Goal: Information Seeking & Learning: Find specific fact

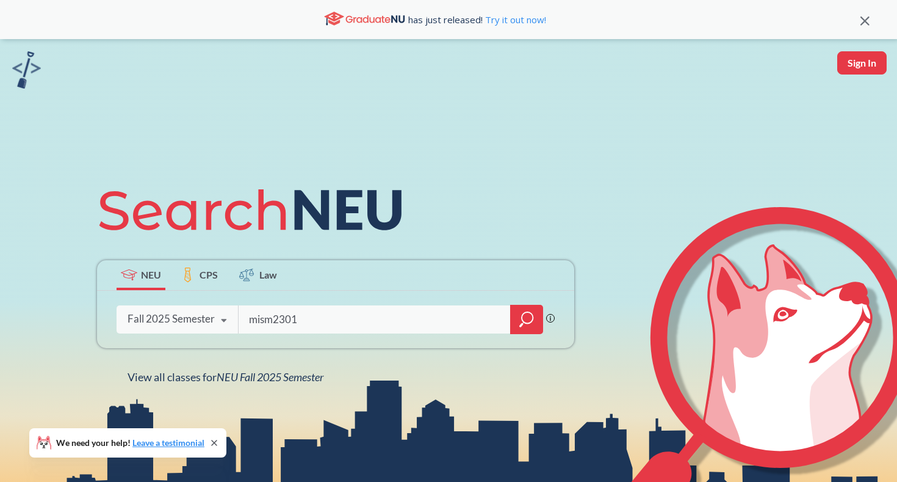
type input "mism2301"
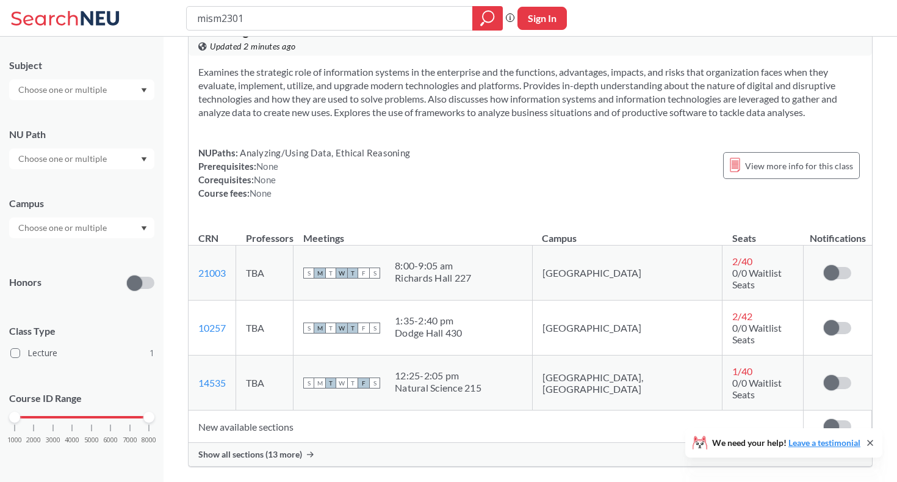
scroll to position [56, 0]
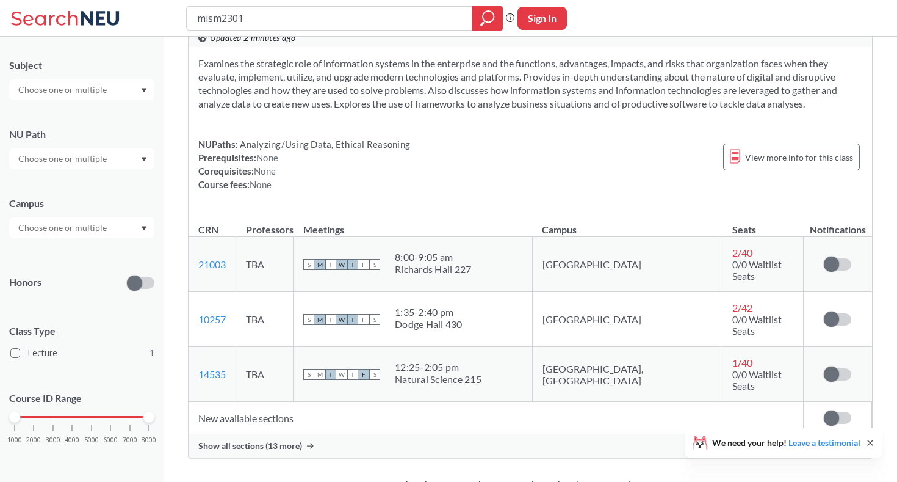
click at [249, 440] on span "Show all sections (13 more)" at bounding box center [250, 445] width 104 height 11
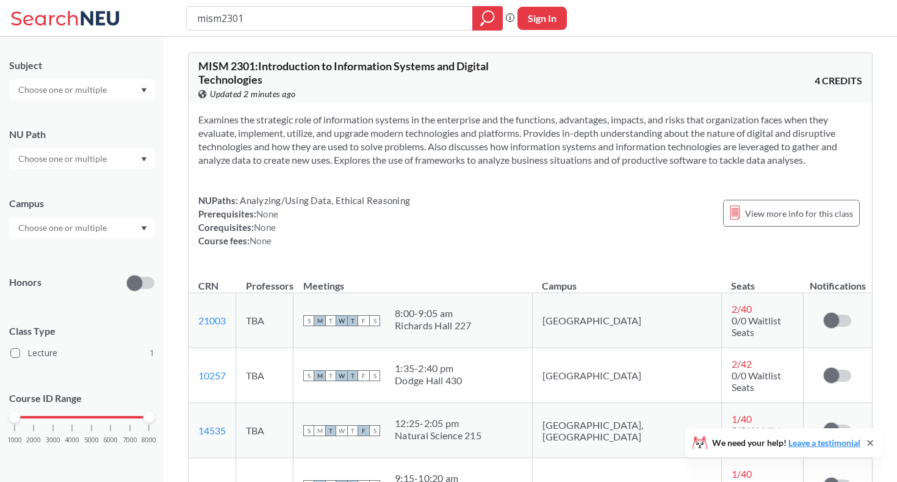
scroll to position [0, 0]
drag, startPoint x: 223, startPoint y: 15, endPoint x: 175, endPoint y: 15, distance: 47.6
click at [175, 15] on div "mism2301 Phrase search guarantees the exact search appears in the results. Ex. …" at bounding box center [448, 18] width 897 height 37
type input "acct2301"
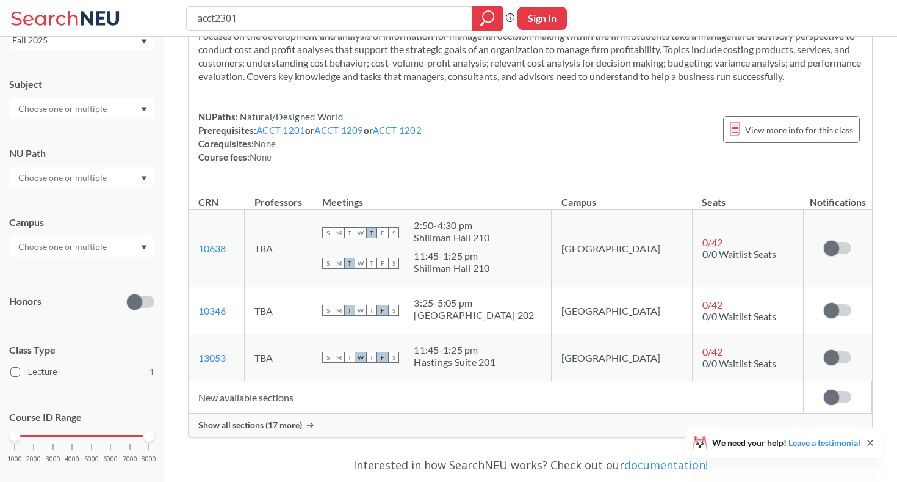
scroll to position [86, 0]
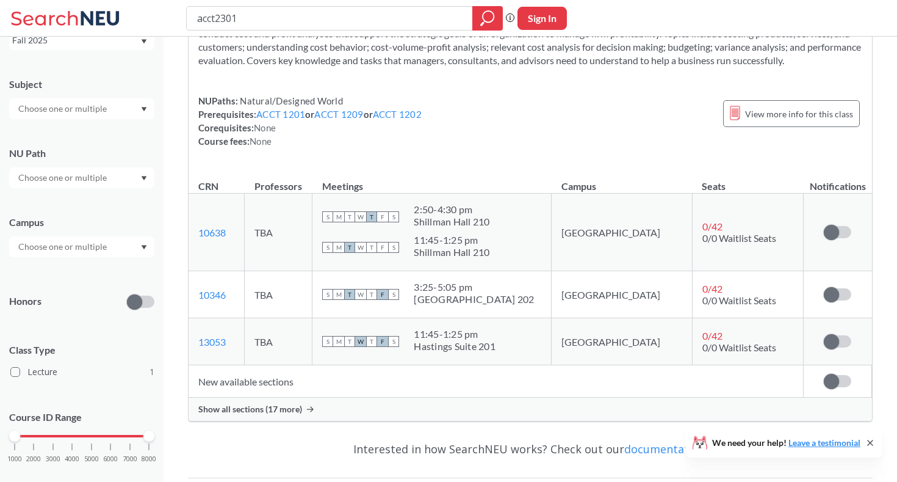
click at [275, 412] on span "Show all sections (17 more)" at bounding box center [250, 408] width 104 height 11
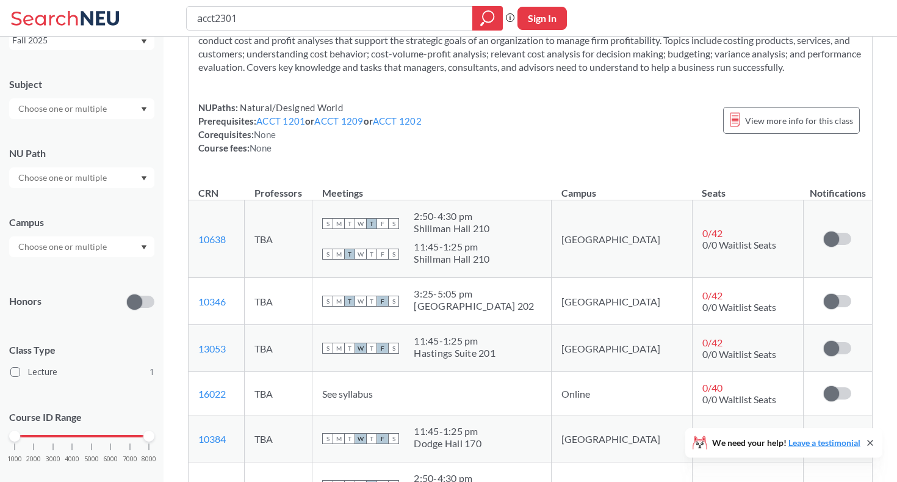
scroll to position [79, 0]
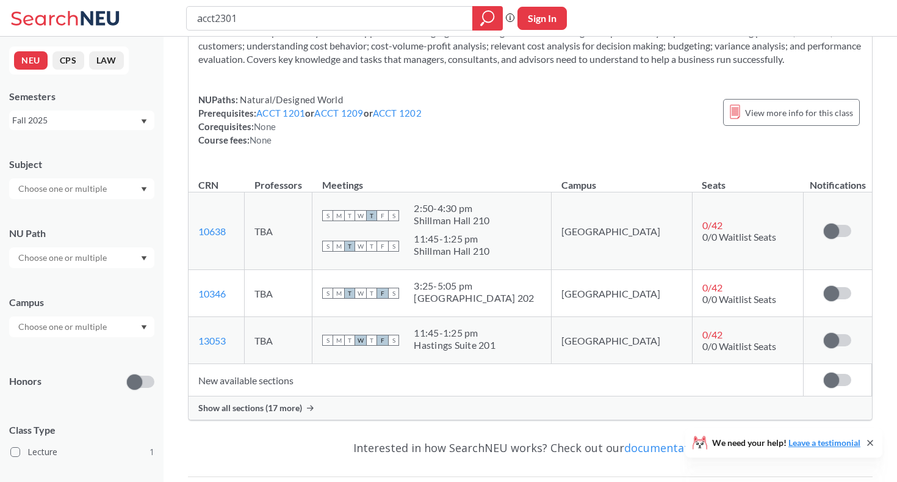
scroll to position [93, 0]
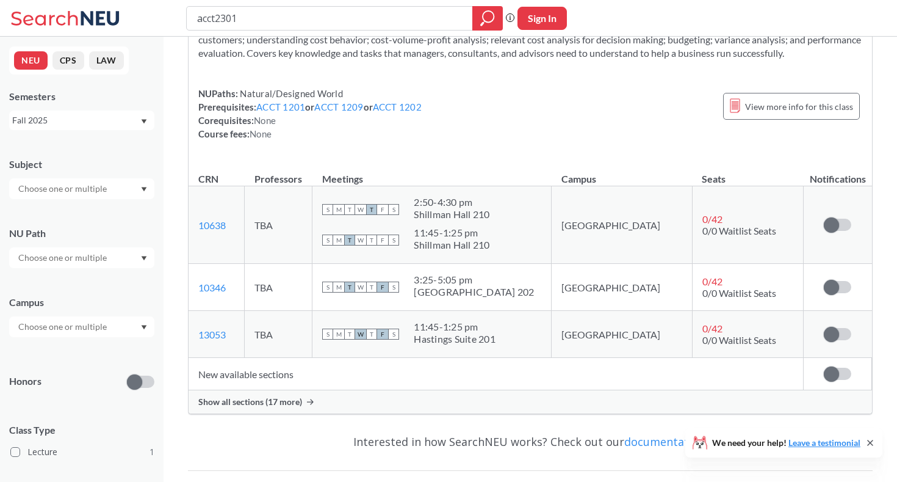
click at [324, 402] on div "Show all sections (17 more)" at bounding box center [531, 401] width 684 height 23
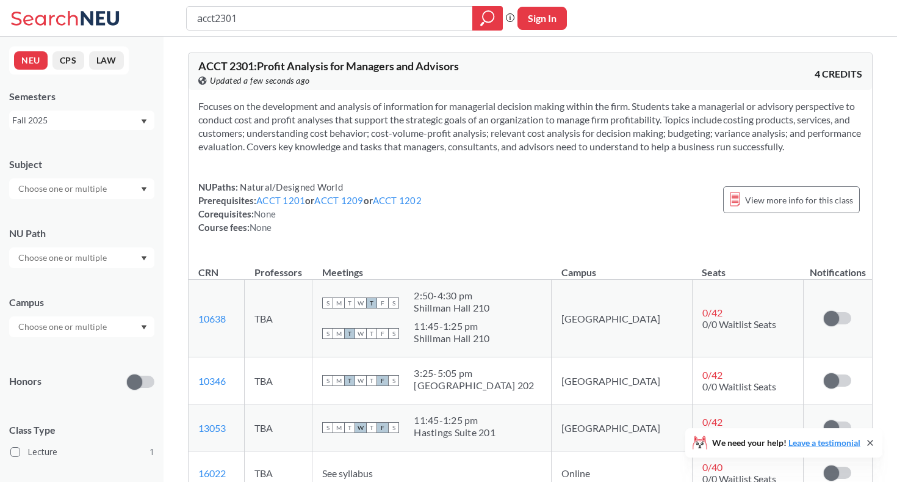
scroll to position [0, 0]
click at [269, 23] on input "acct2301" at bounding box center [330, 18] width 268 height 21
drag, startPoint x: 254, startPoint y: 15, endPoint x: 125, endPoint y: 12, distance: 130.0
click at [125, 12] on div "acct2301 Phrase search guarantees the exact search appears in the results. Ex. …" at bounding box center [448, 18] width 897 height 37
type input "elements of visual"
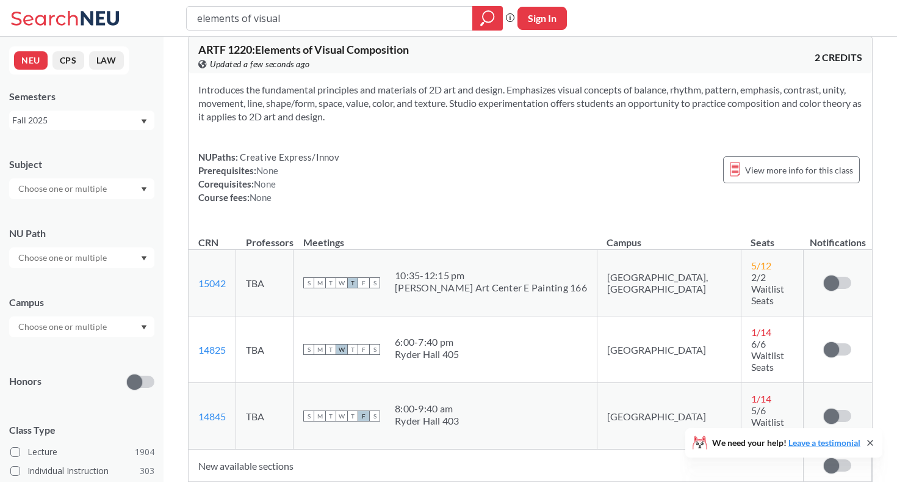
scroll to position [21, 0]
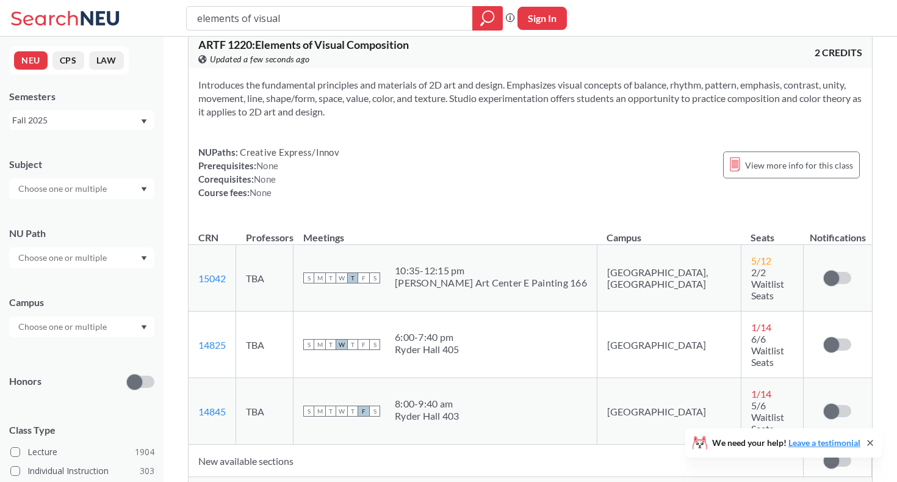
click at [260, 481] on span "Show all sections (11 more)" at bounding box center [250, 488] width 104 height 11
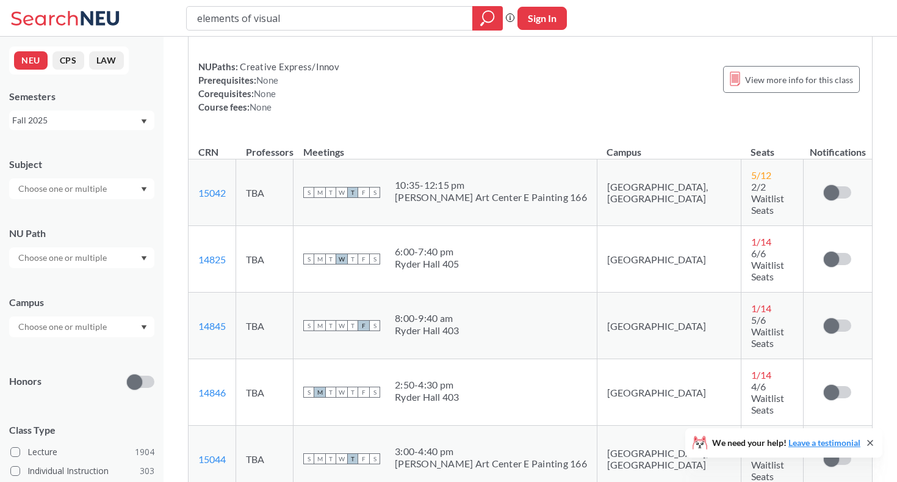
scroll to position [7, 0]
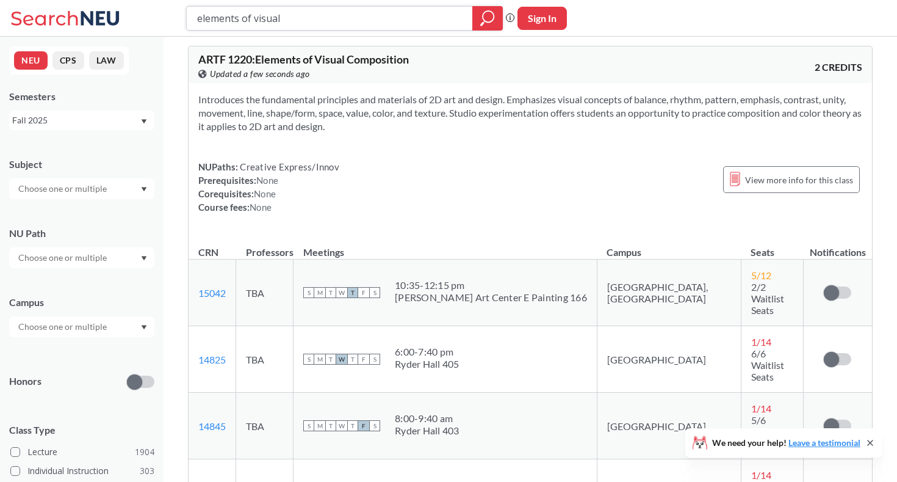
drag, startPoint x: 309, startPoint y: 21, endPoint x: 168, endPoint y: 22, distance: 141.6
click at [168, 22] on div "elements of visual Phrase search guarantees the exact search appears in the res…" at bounding box center [448, 18] width 897 height 37
type input "a"
type input "mism2301"
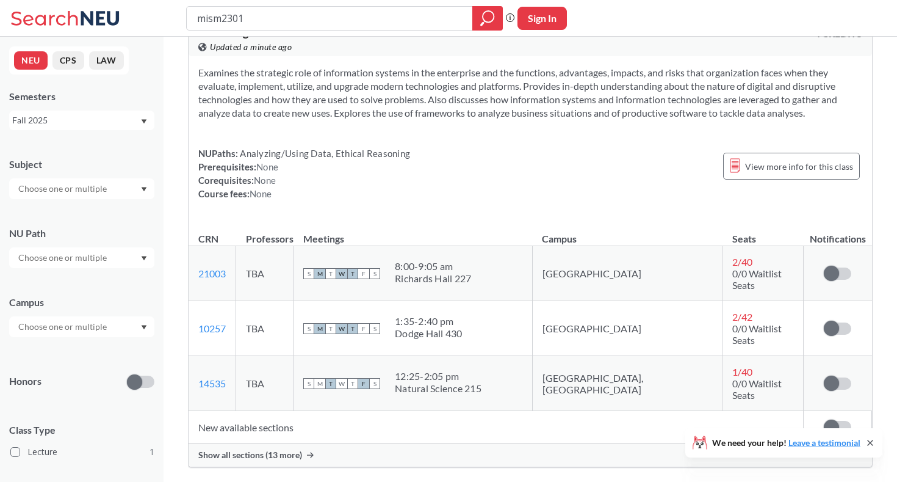
scroll to position [76, 0]
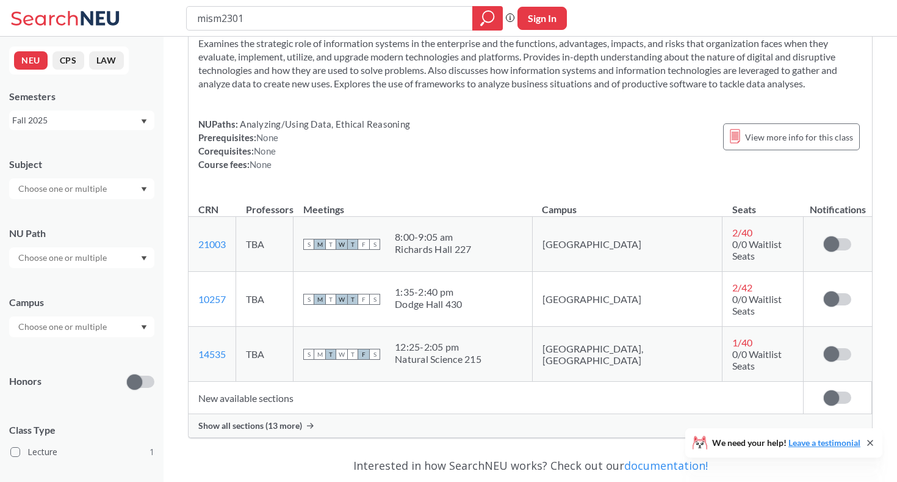
click at [223, 420] on span "Show all sections (13 more)" at bounding box center [250, 425] width 104 height 11
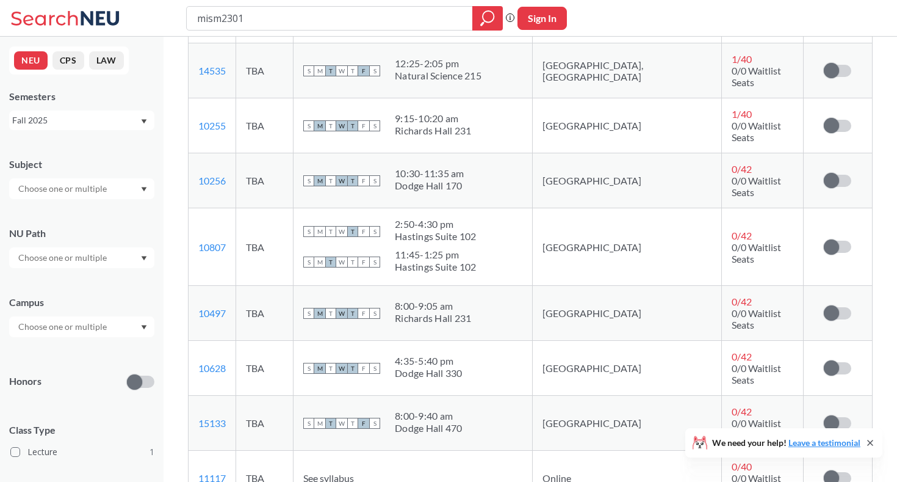
scroll to position [361, 0]
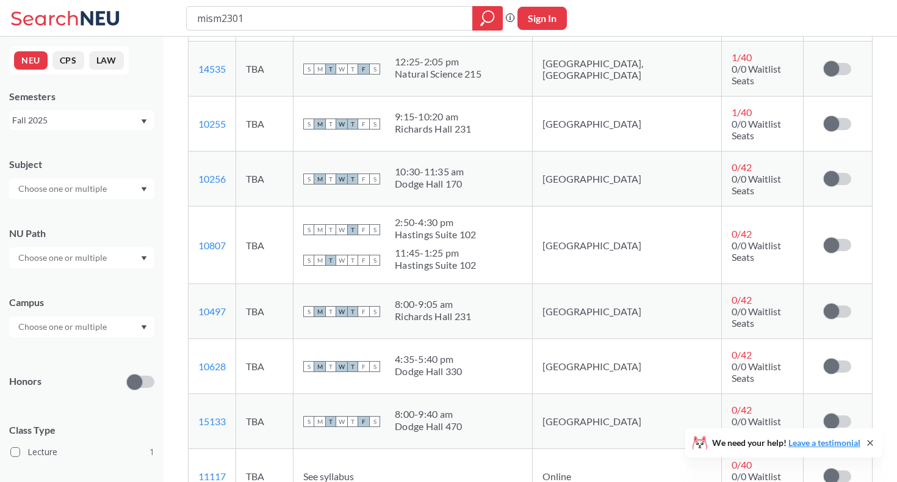
click at [274, 2] on div "mism2301 Phrase search guarantees the exact search appears in the results. Ex. …" at bounding box center [448, 18] width 897 height 37
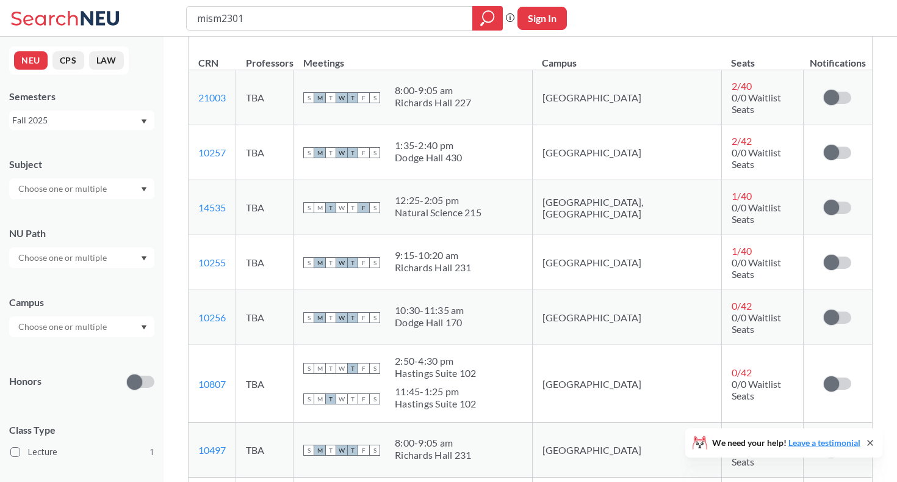
scroll to position [229, 0]
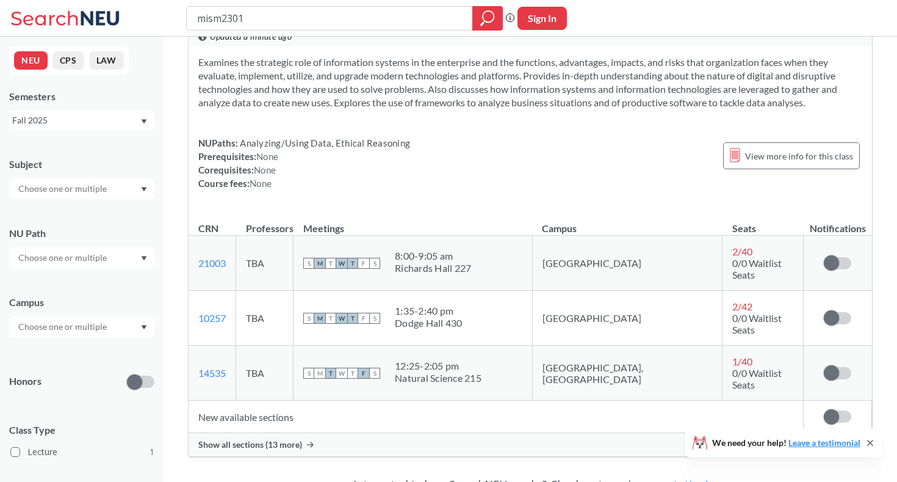
scroll to position [100, 0]
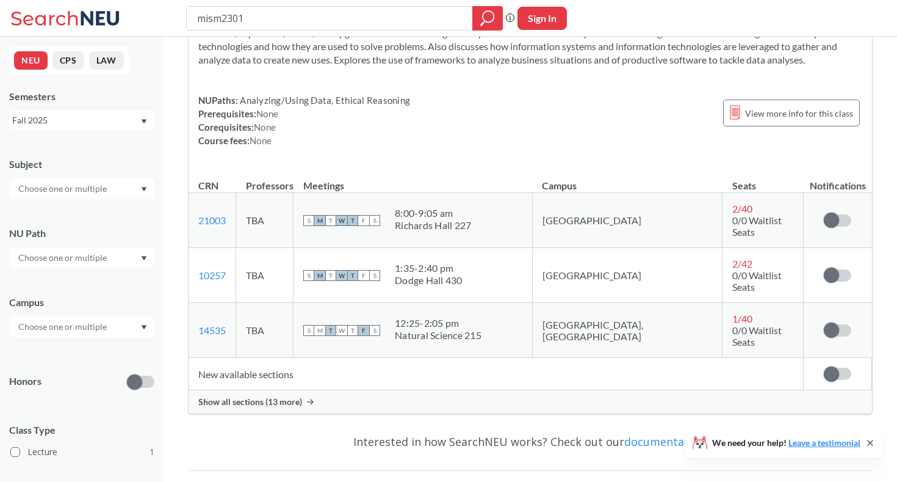
click at [385, 390] on div "Show all sections (13 more)" at bounding box center [531, 401] width 684 height 23
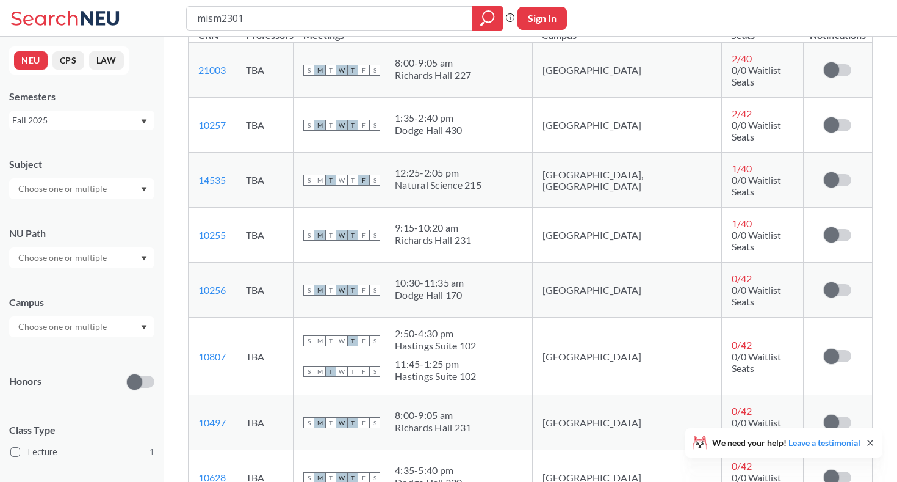
scroll to position [247, 0]
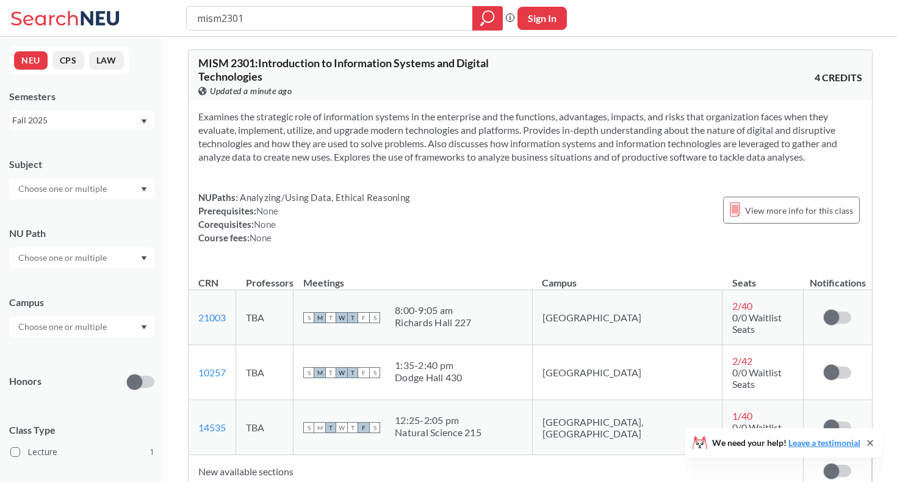
scroll to position [124, 0]
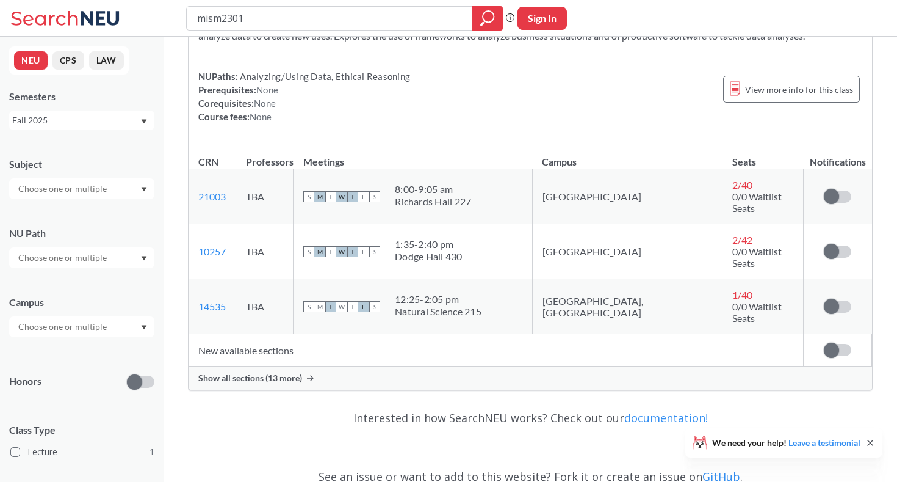
click at [455, 366] on div "Show all sections (13 more)" at bounding box center [531, 377] width 684 height 23
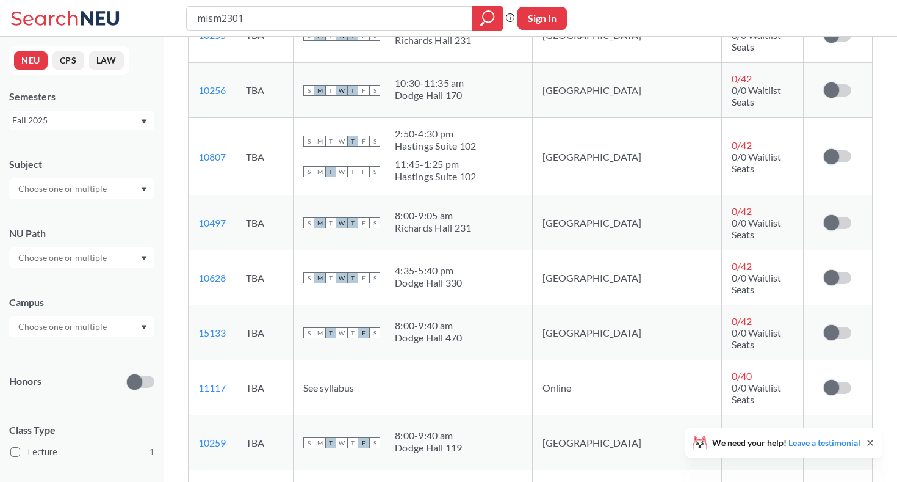
scroll to position [374, 0]
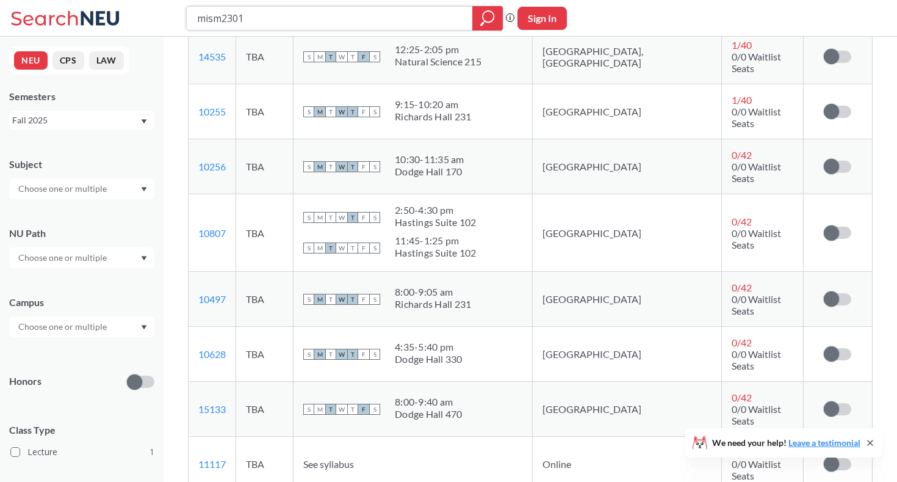
click at [412, 26] on input "mism2301" at bounding box center [330, 18] width 268 height 21
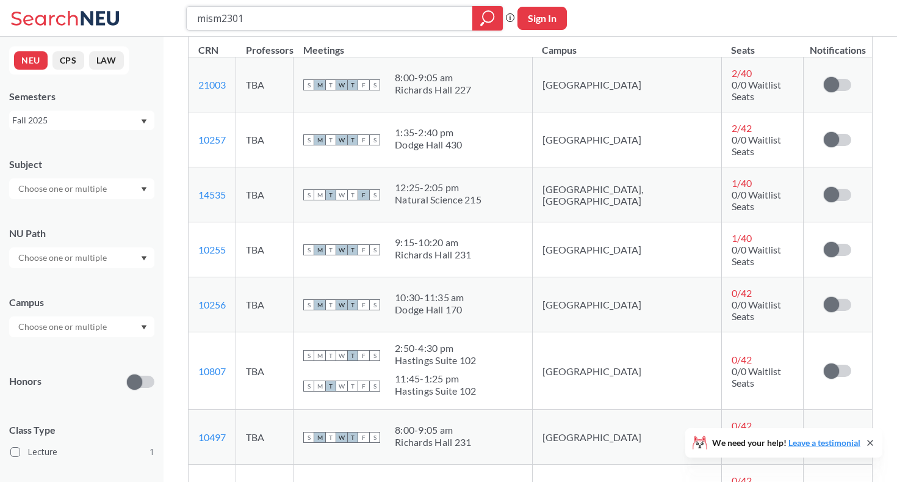
scroll to position [167, 0]
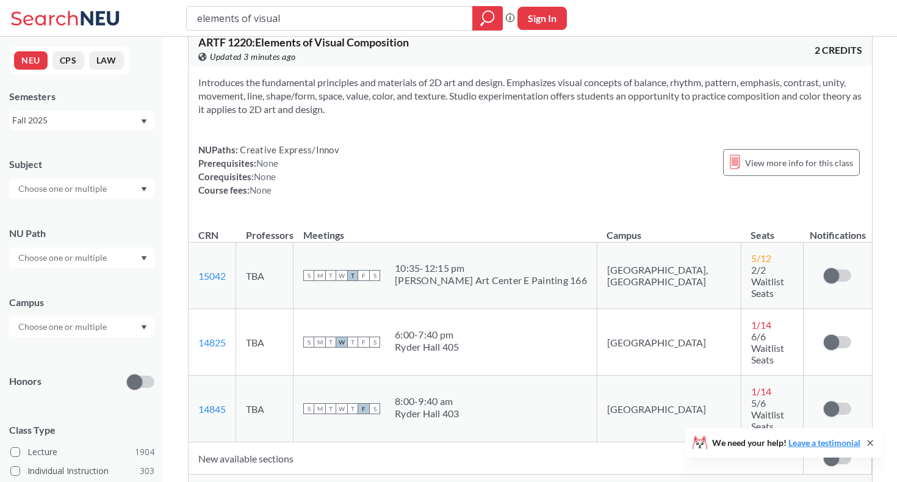
scroll to position [26, 0]
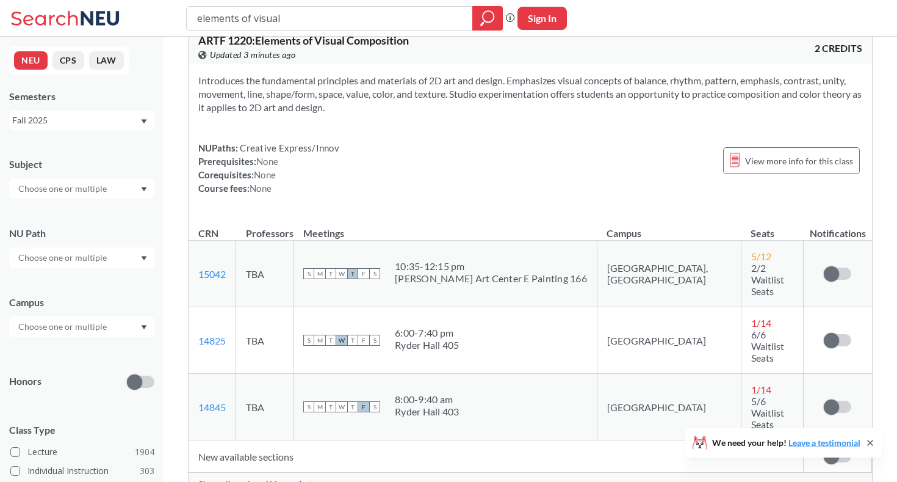
click at [378, 472] on div "Show all sections (11 more)" at bounding box center [531, 483] width 684 height 23
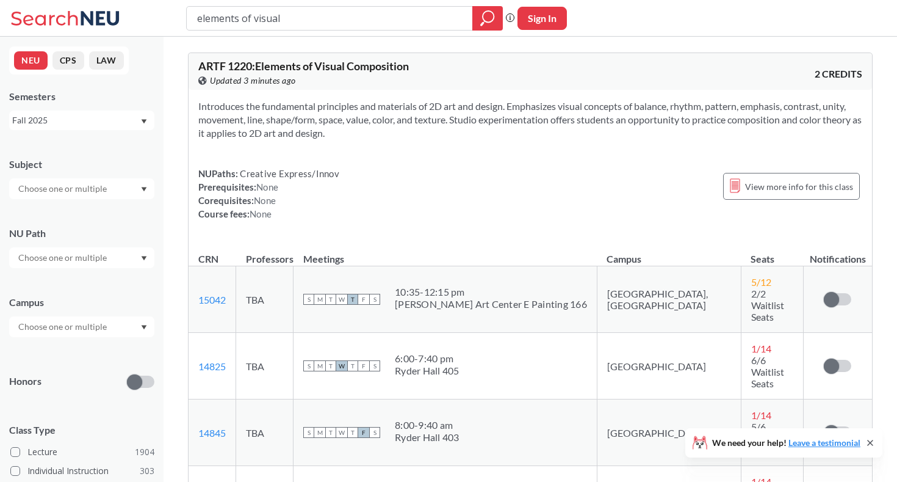
scroll to position [0, 0]
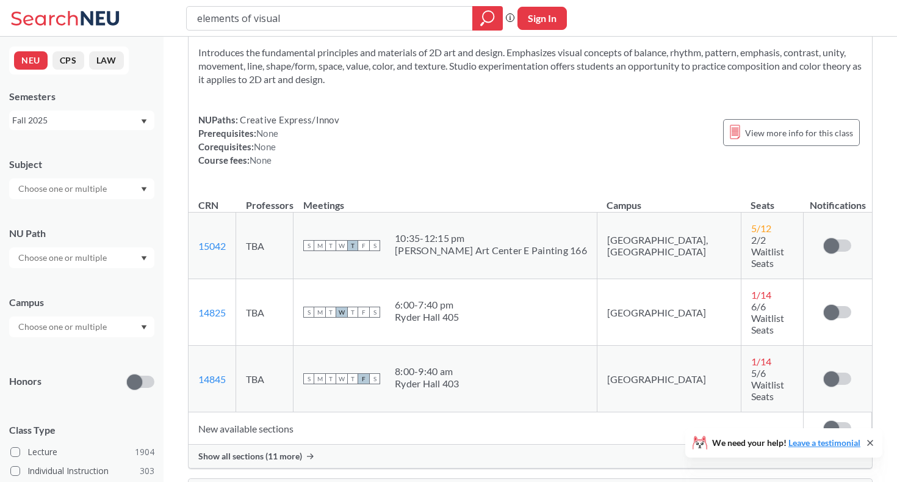
scroll to position [109, 0]
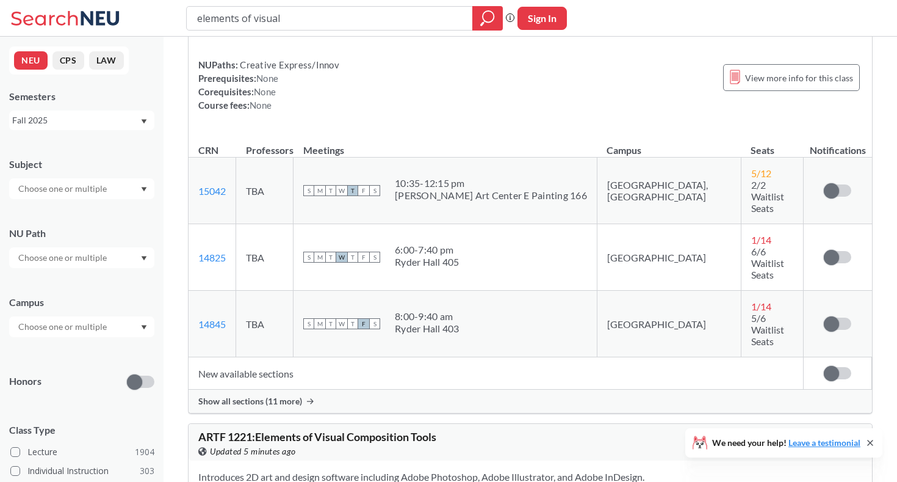
click at [419, 389] on div "Show all sections (11 more)" at bounding box center [531, 400] width 684 height 23
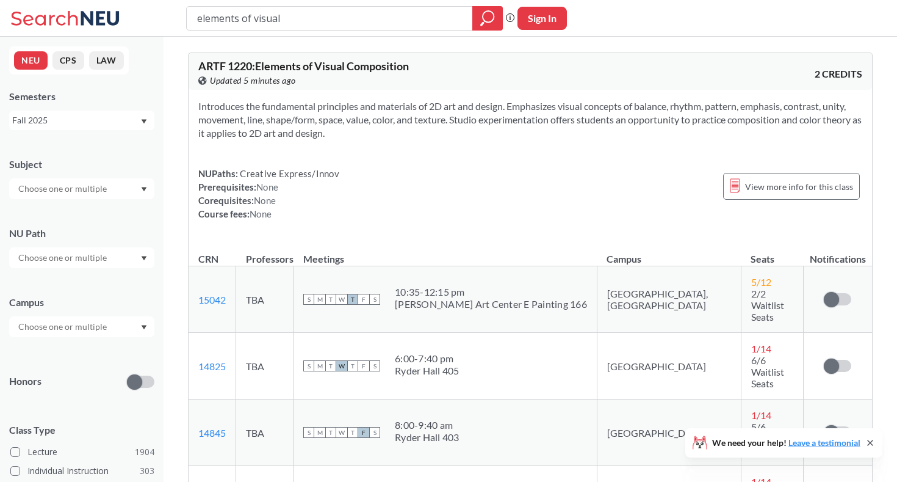
scroll to position [0, 0]
click at [302, 3] on div "elements of visual Phrase search guarantees the exact search appears in the res…" at bounding box center [448, 18] width 897 height 37
click at [302, 24] on input "elements of visual" at bounding box center [330, 18] width 268 height 21
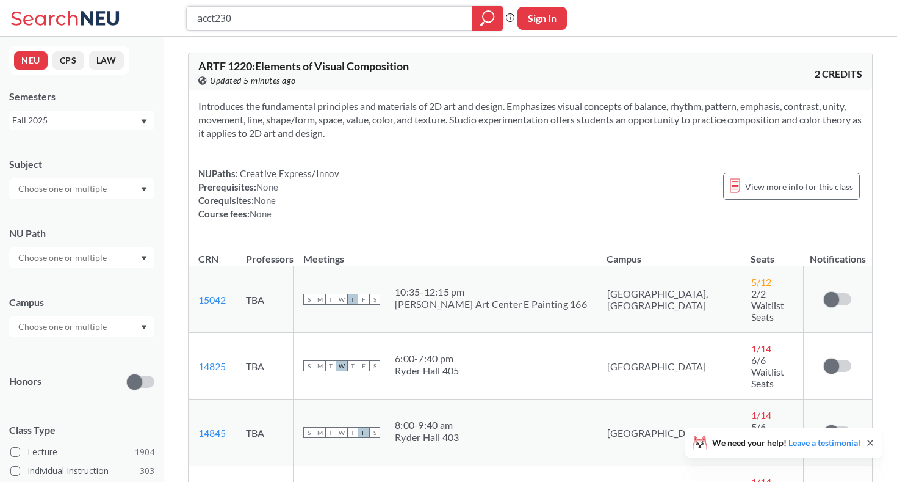
type input "acct2301"
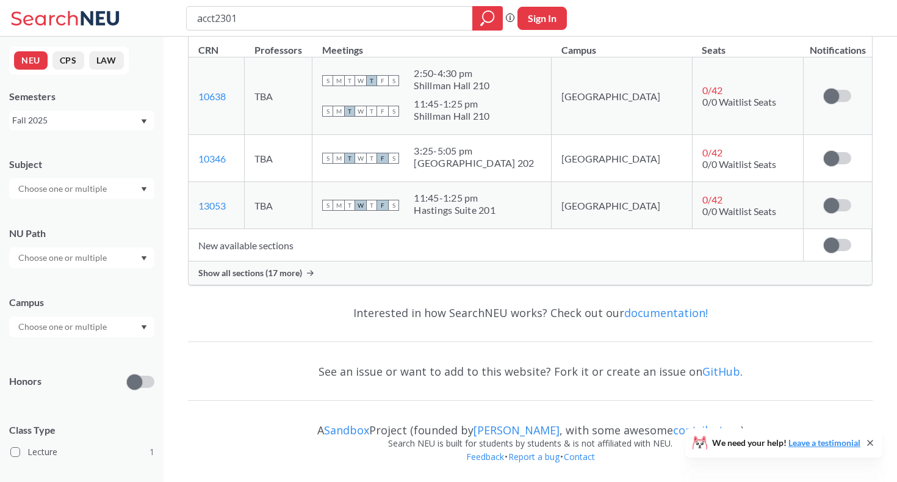
scroll to position [222, 0]
click at [276, 272] on span "Show all sections (17 more)" at bounding box center [250, 272] width 104 height 11
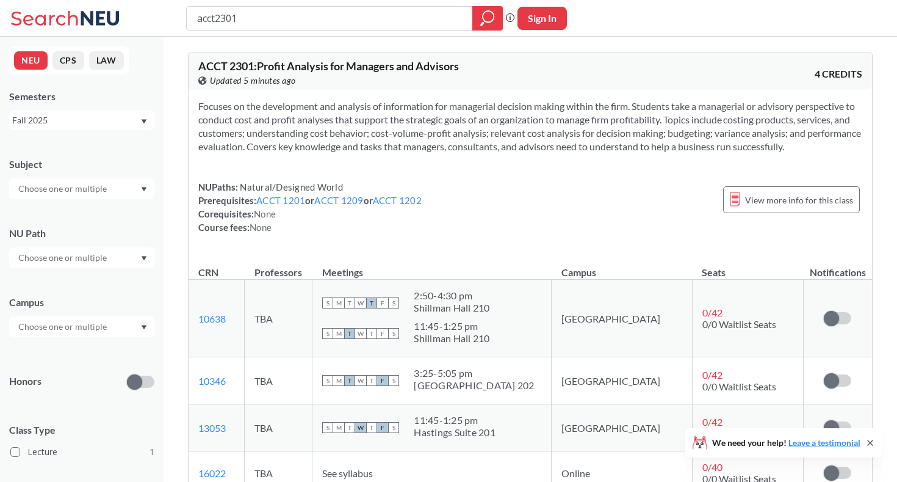
scroll to position [0, 0]
click at [250, 23] on input "acct2301" at bounding box center [330, 18] width 268 height 21
type input "a"
type input "mism2301"
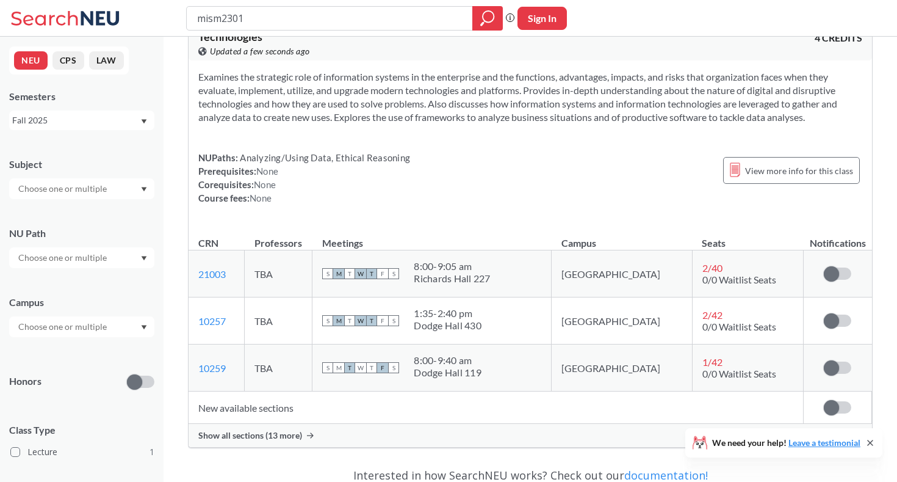
scroll to position [96, 0]
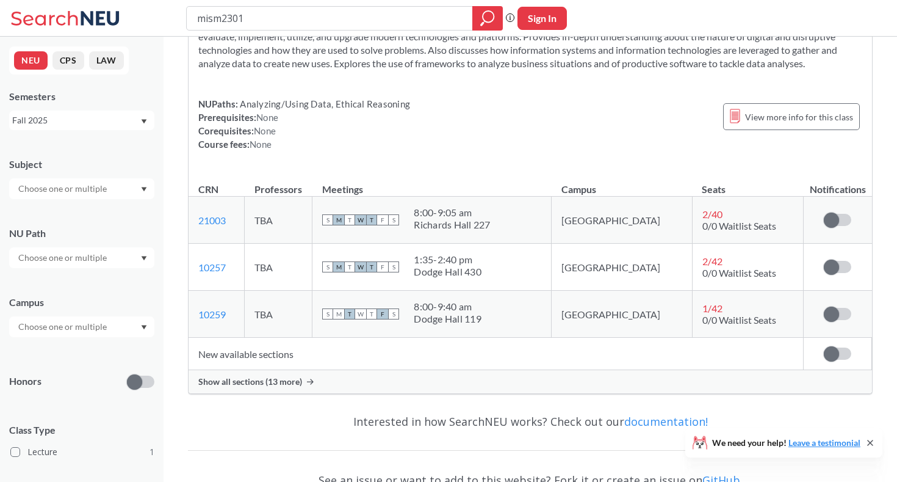
click at [231, 388] on div "Show all sections (13 more)" at bounding box center [531, 381] width 684 height 23
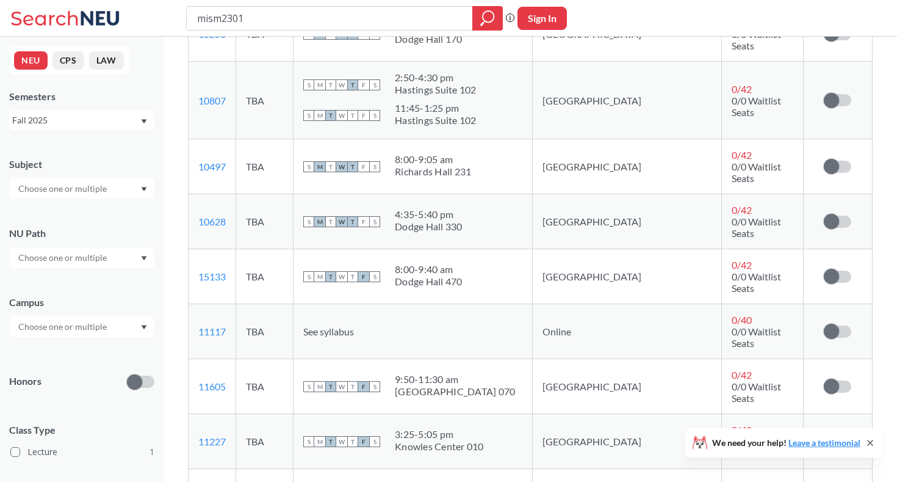
scroll to position [561, 0]
drag, startPoint x: 250, startPoint y: 26, endPoint x: 187, endPoint y: 21, distance: 63.1
click at [187, 21] on div "mism2301" at bounding box center [344, 18] width 317 height 24
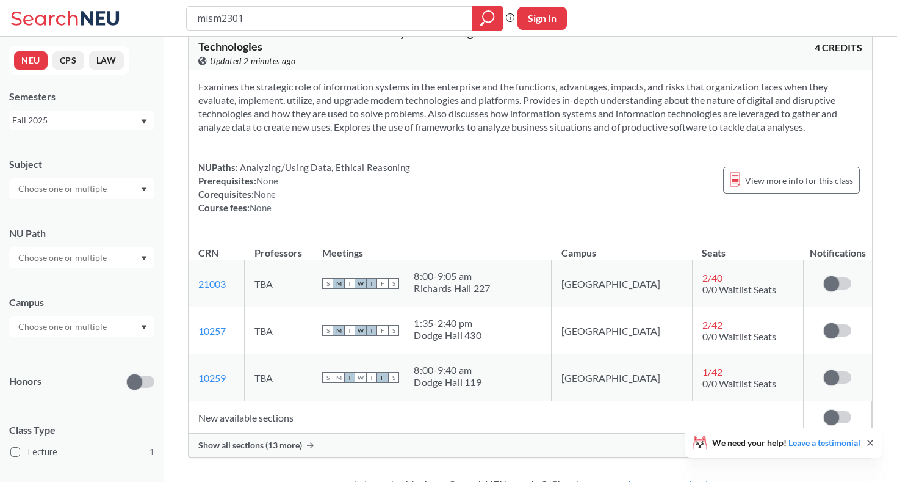
scroll to position [75, 0]
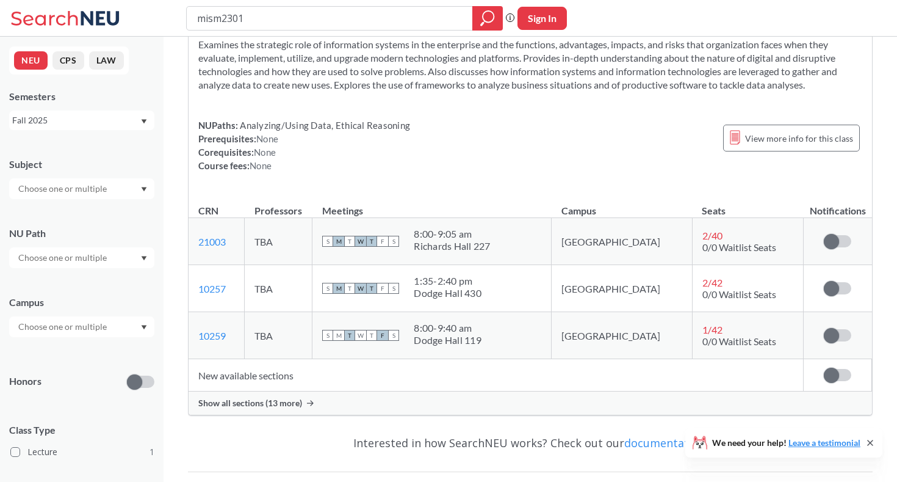
click at [367, 410] on div "Show all sections (13 more)" at bounding box center [531, 402] width 684 height 23
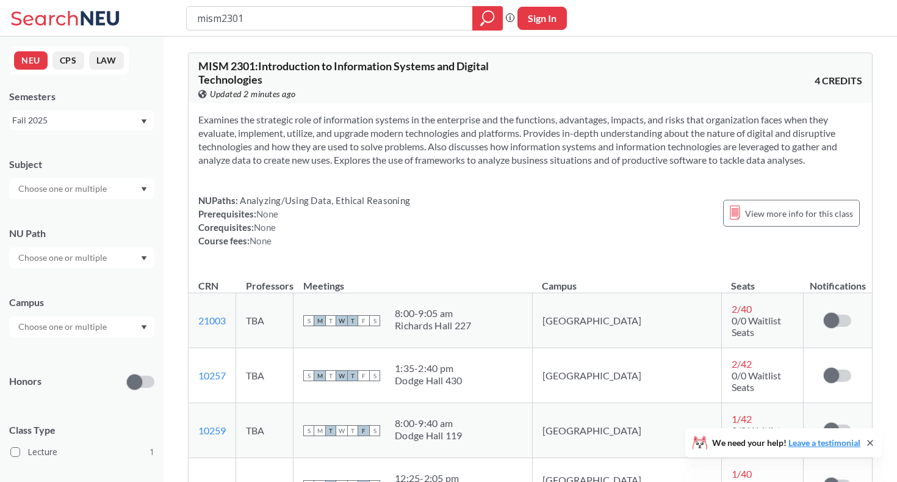
scroll to position [0, 0]
click at [281, 1] on div "mism2301 Phrase search guarantees the exact search appears in the results. Ex. …" at bounding box center [448, 18] width 897 height 37
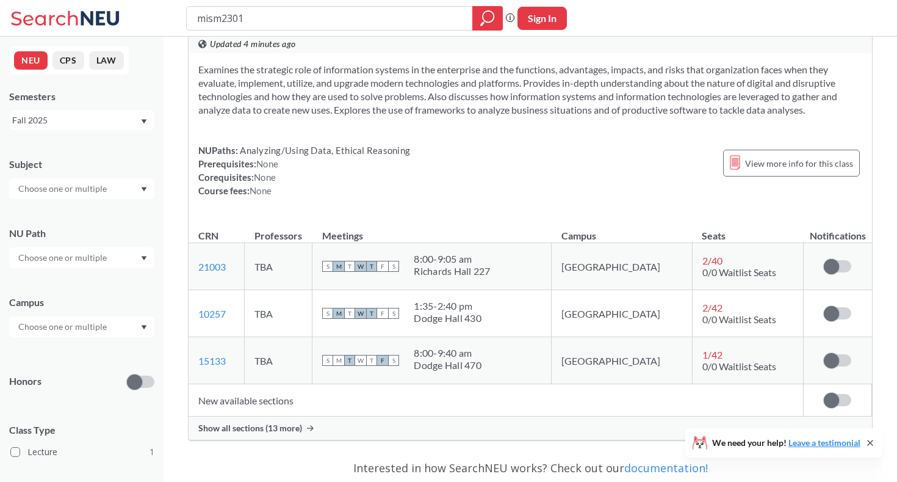
scroll to position [198, 0]
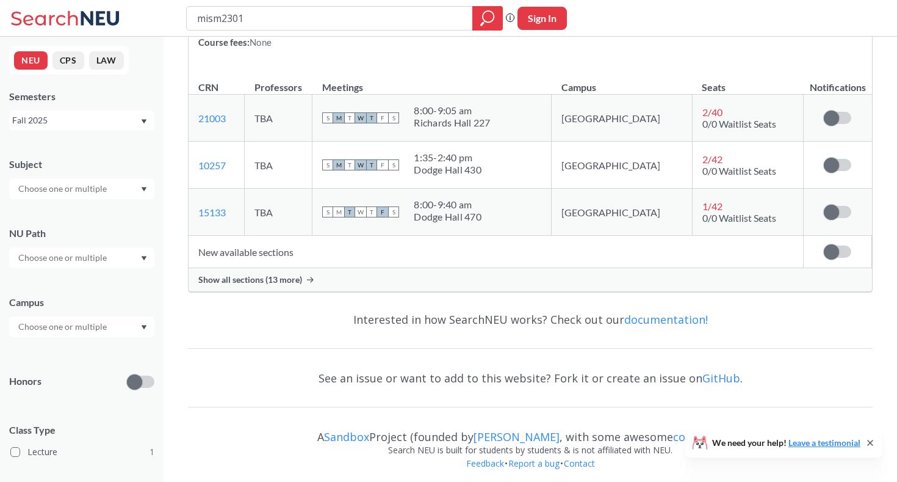
click at [472, 278] on div "Show all sections (13 more)" at bounding box center [531, 279] width 684 height 23
